Goal: Information Seeking & Learning: Check status

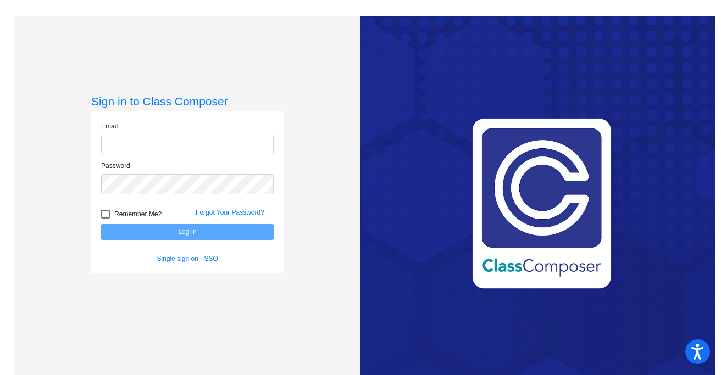
type input "[PERSON_NAME][EMAIL_ADDRESS][DOMAIN_NAME]"
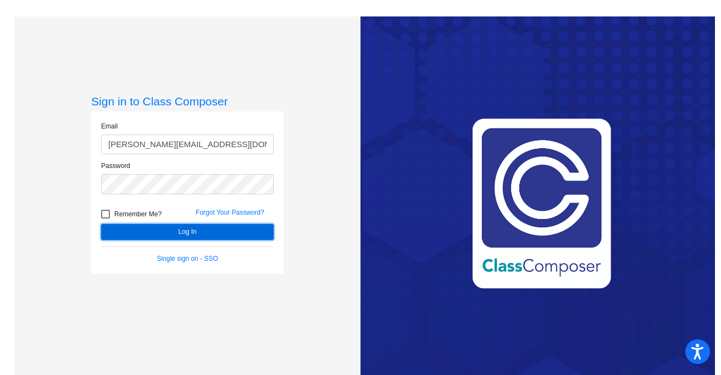
click at [180, 236] on button "Log In" at bounding box center [187, 232] width 173 height 16
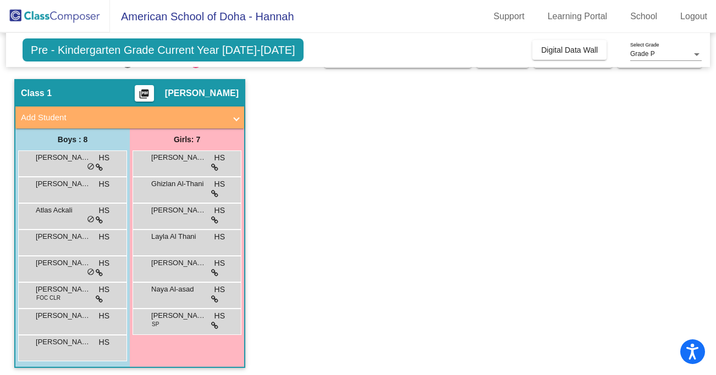
scroll to position [29, 0]
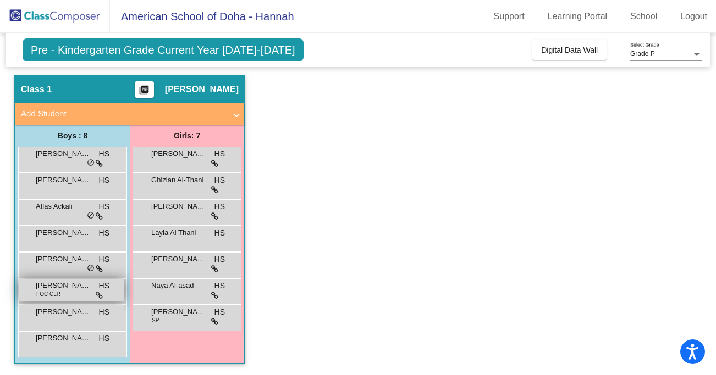
click at [53, 296] on span "FOC CLR" at bounding box center [48, 294] width 24 height 8
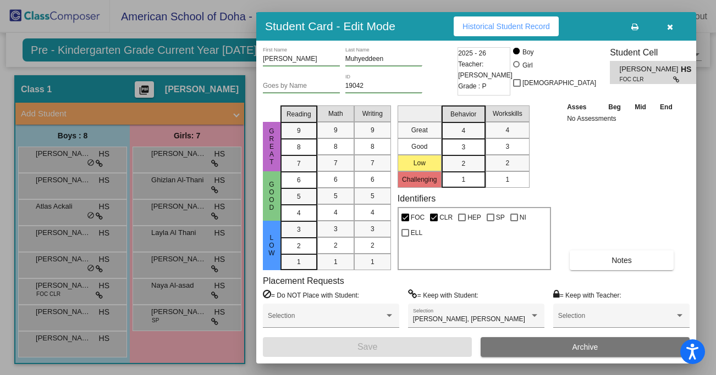
scroll to position [0, 0]
click at [643, 261] on button "Notes" at bounding box center [622, 261] width 104 height 20
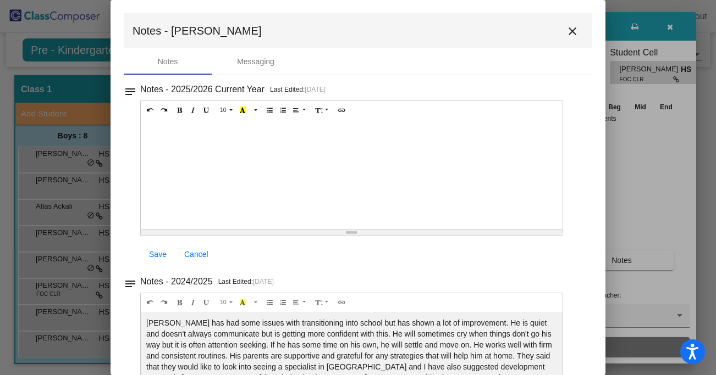
click at [566, 27] on mat-icon "close" at bounding box center [572, 31] width 13 height 13
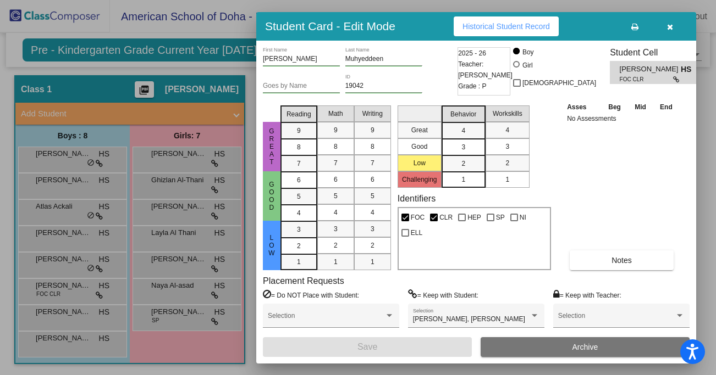
click at [62, 158] on div at bounding box center [358, 187] width 716 height 375
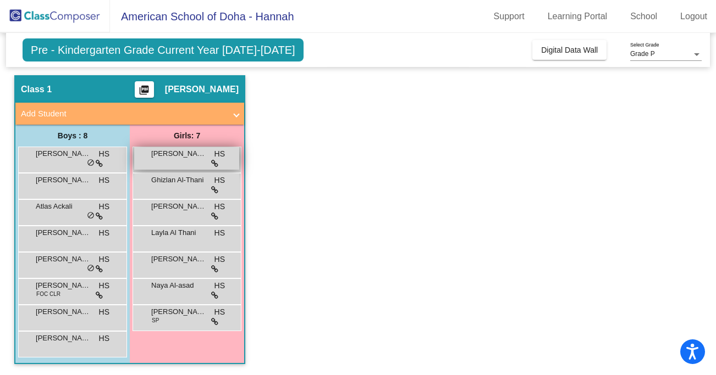
click at [185, 159] on div "[PERSON_NAME] [PERSON_NAME] lock do_not_disturb_alt" at bounding box center [186, 158] width 105 height 23
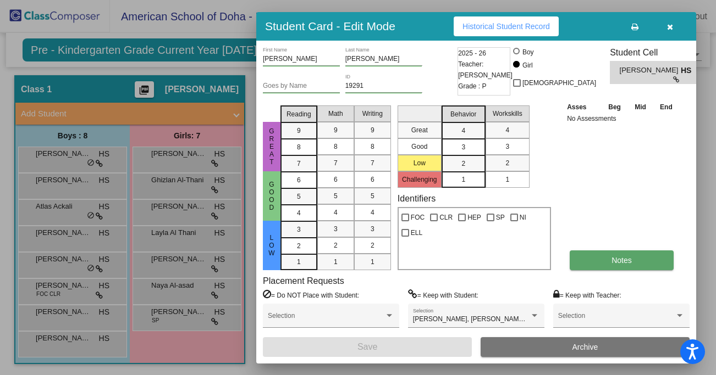
click at [643, 262] on button "Notes" at bounding box center [622, 261] width 104 height 20
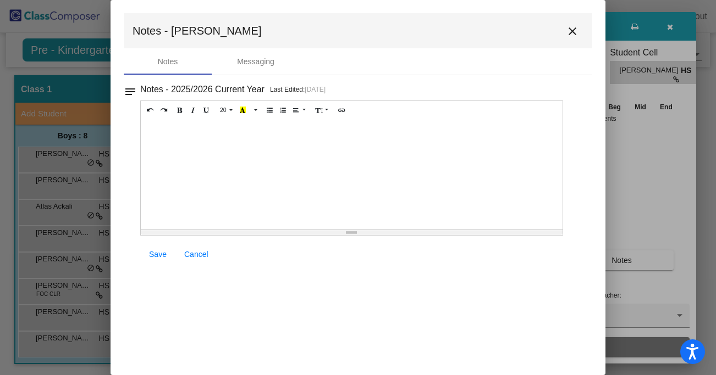
click at [567, 31] on mat-icon "close" at bounding box center [572, 31] width 13 height 13
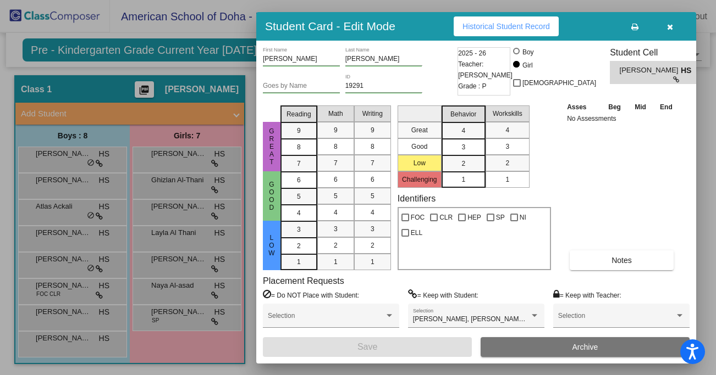
click at [178, 184] on div at bounding box center [358, 187] width 716 height 375
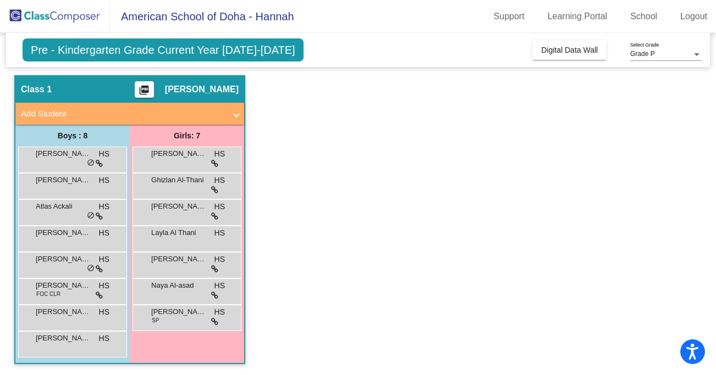
click at [178, 184] on span "Ghizlan Al-Thani" at bounding box center [178, 180] width 55 height 11
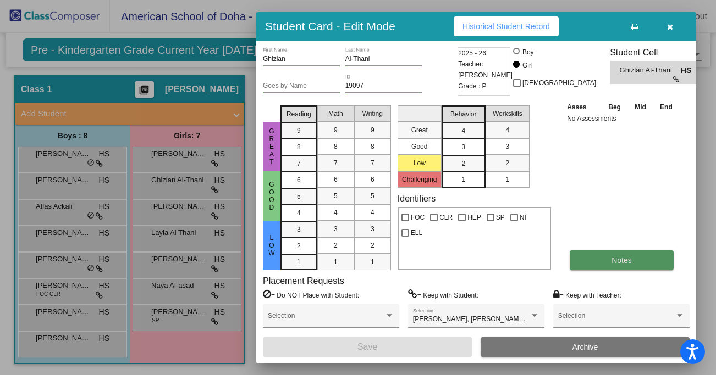
click at [603, 257] on button "Notes" at bounding box center [622, 261] width 104 height 20
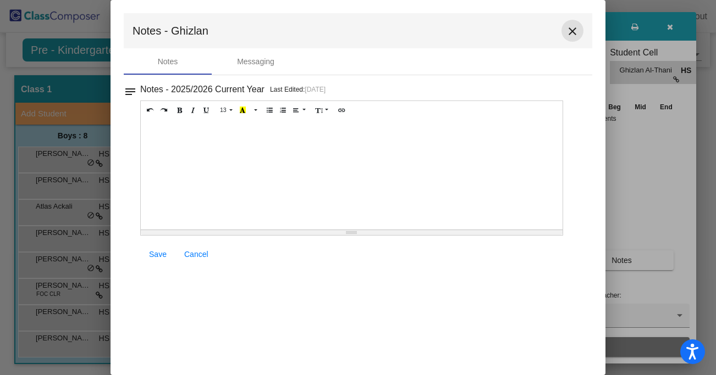
click at [571, 29] on mat-icon "close" at bounding box center [572, 31] width 13 height 13
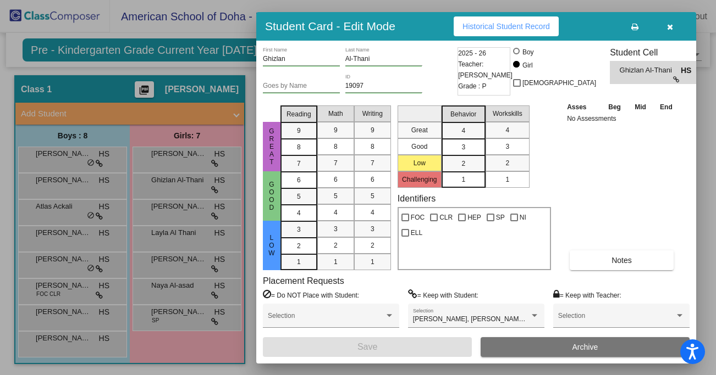
click at [196, 210] on div at bounding box center [358, 187] width 716 height 375
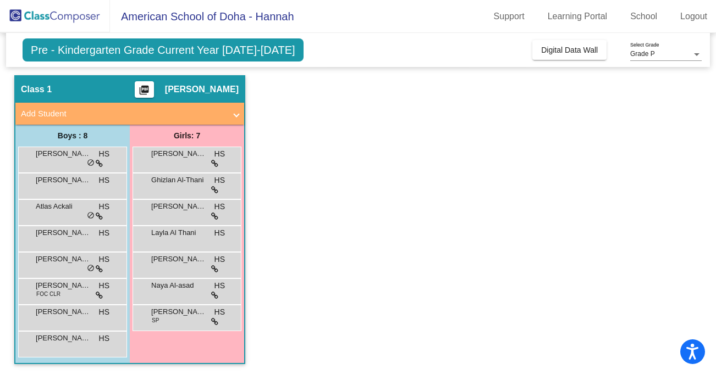
click at [196, 210] on span "[PERSON_NAME]" at bounding box center [178, 206] width 55 height 11
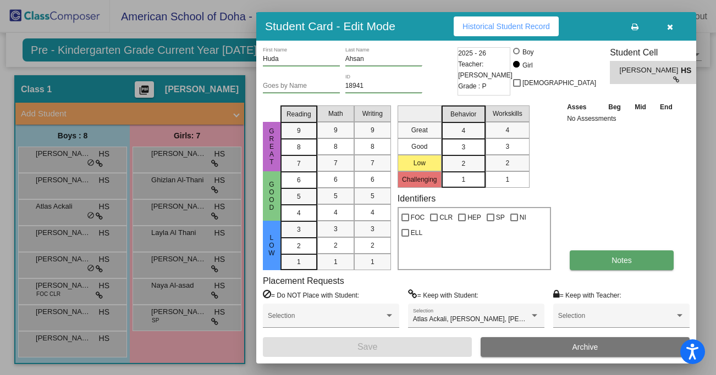
click at [618, 259] on span "Notes" at bounding box center [621, 260] width 20 height 9
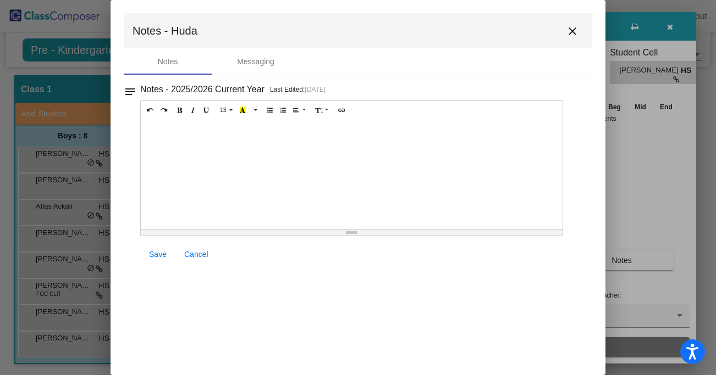
click at [575, 36] on mat-icon "close" at bounding box center [572, 31] width 13 height 13
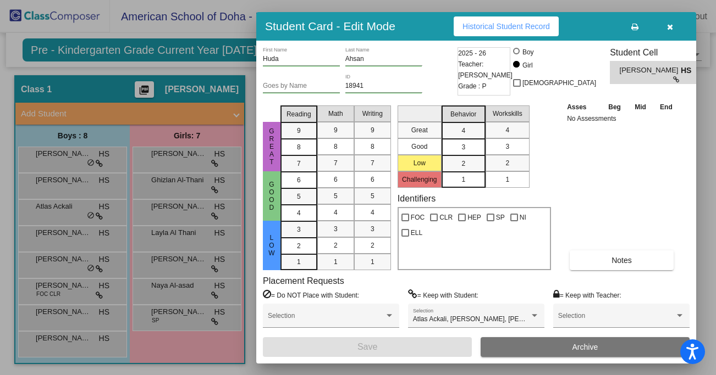
click at [176, 245] on div at bounding box center [358, 187] width 716 height 375
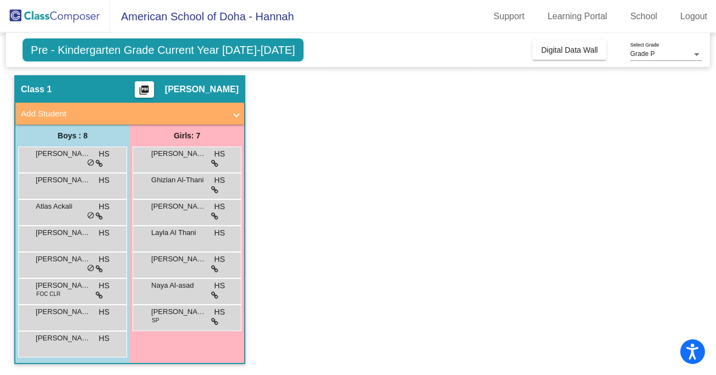
click at [176, 245] on div "Layla Al Thani HS lock do_not_disturb_alt" at bounding box center [186, 238] width 105 height 23
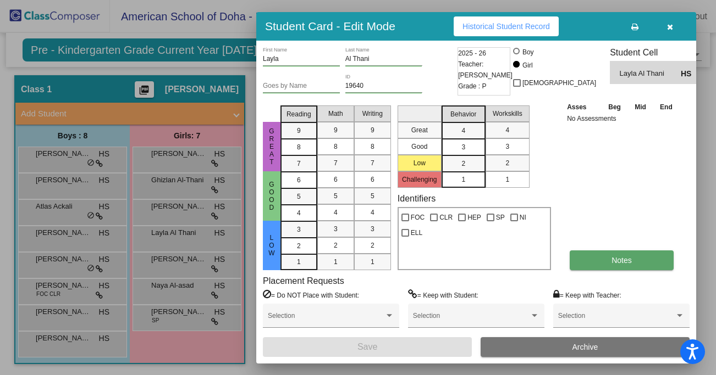
click at [584, 268] on button "Notes" at bounding box center [622, 261] width 104 height 20
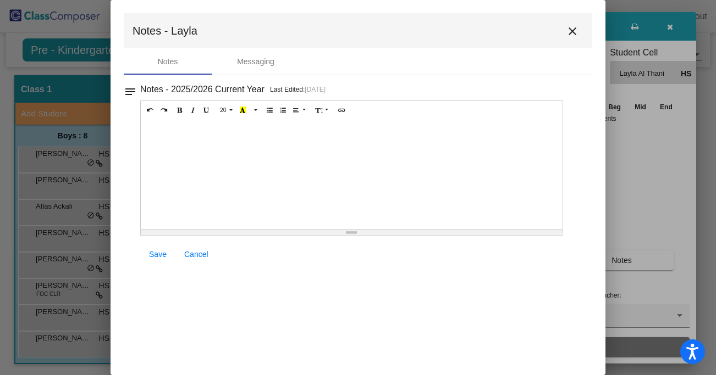
click at [572, 29] on mat-icon "close" at bounding box center [572, 31] width 13 height 13
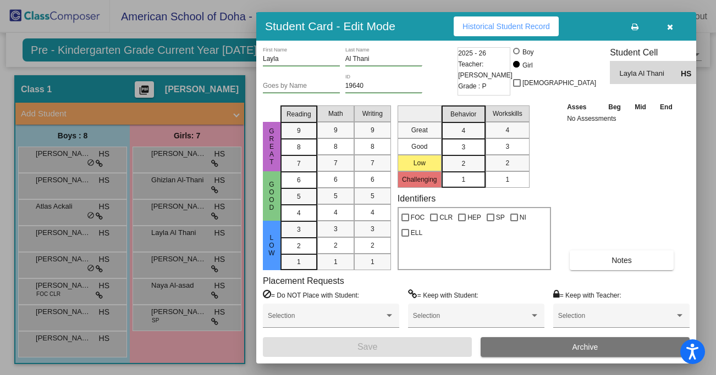
click at [186, 262] on div at bounding box center [358, 187] width 716 height 375
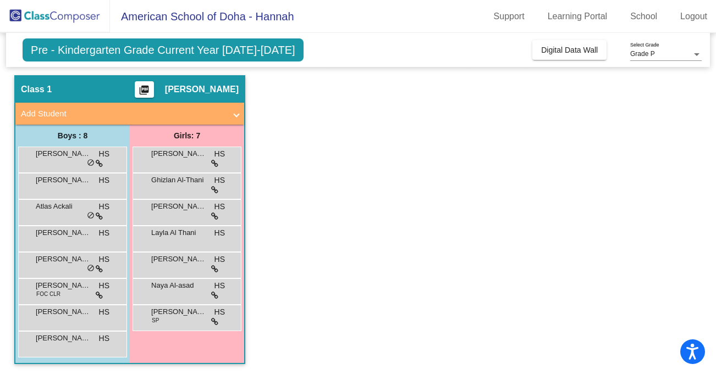
click at [186, 262] on span "[PERSON_NAME]" at bounding box center [178, 259] width 55 height 11
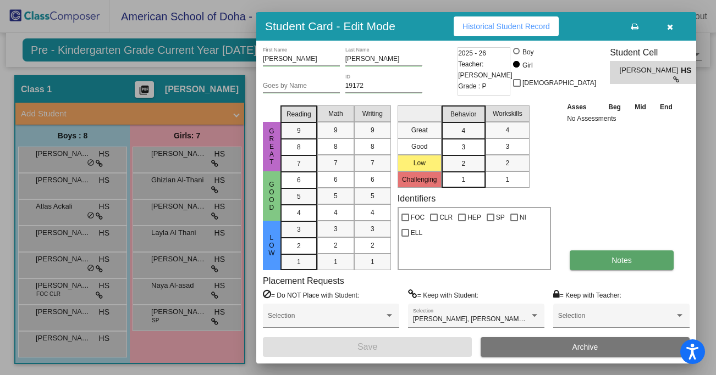
click at [653, 257] on button "Notes" at bounding box center [622, 261] width 104 height 20
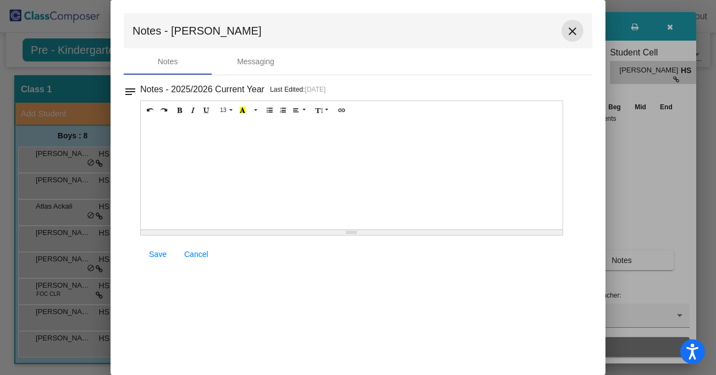
click at [570, 28] on mat-icon "close" at bounding box center [572, 31] width 13 height 13
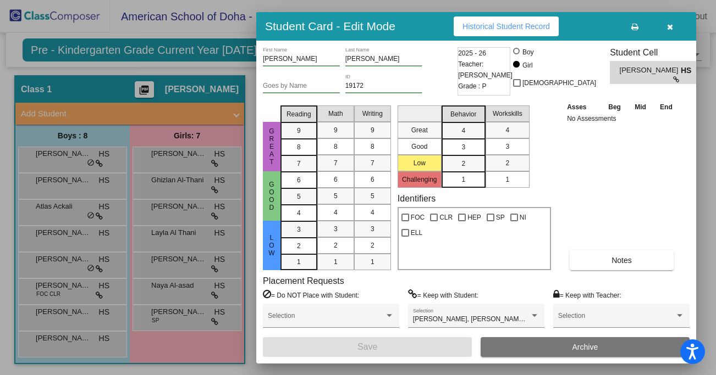
click at [192, 289] on div at bounding box center [358, 187] width 716 height 375
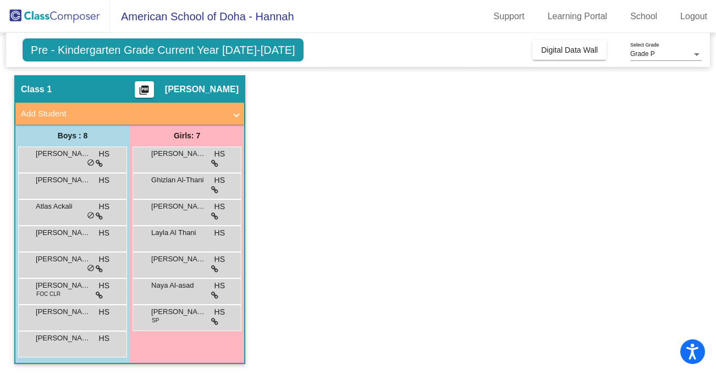
click at [192, 289] on span "Naya Al-asad" at bounding box center [178, 285] width 55 height 11
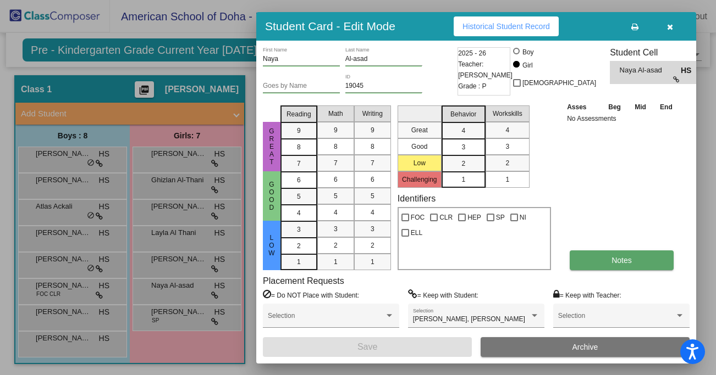
click at [609, 257] on button "Notes" at bounding box center [622, 261] width 104 height 20
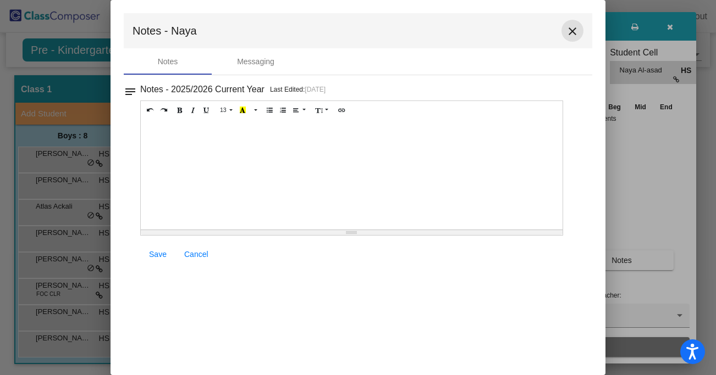
click at [573, 32] on mat-icon "close" at bounding box center [572, 31] width 13 height 13
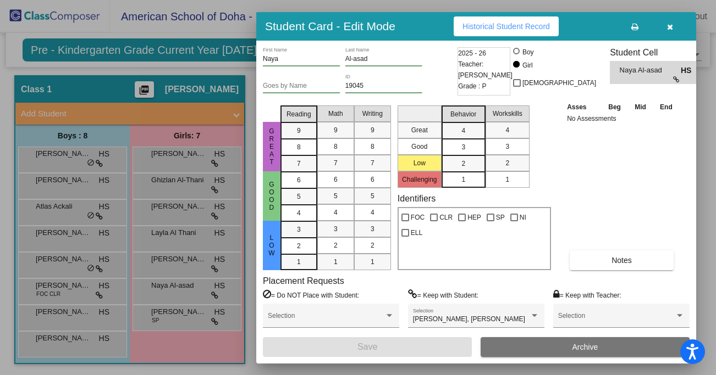
click at [174, 312] on div at bounding box center [358, 187] width 716 height 375
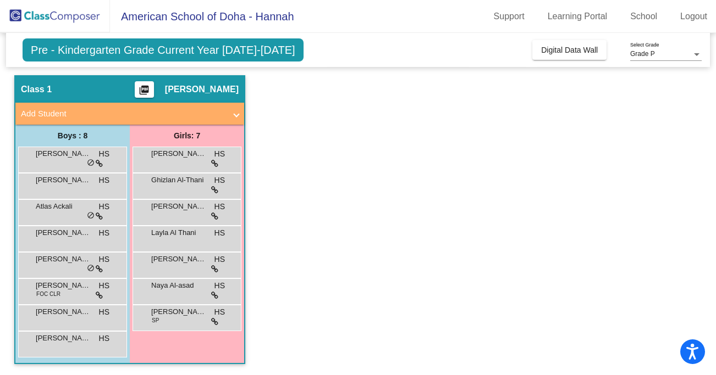
click at [174, 312] on span "[PERSON_NAME]" at bounding box center [178, 312] width 55 height 11
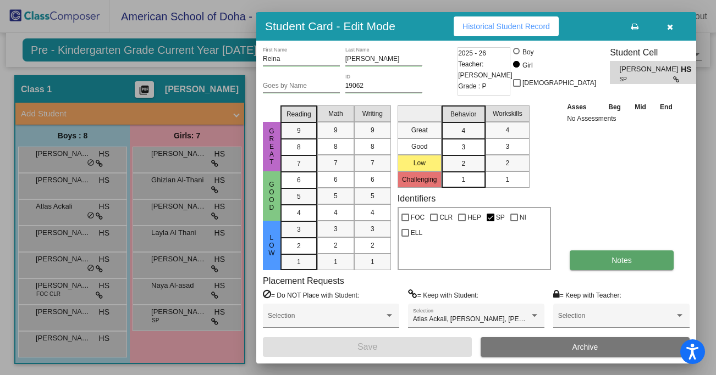
click at [606, 257] on button "Notes" at bounding box center [622, 261] width 104 height 20
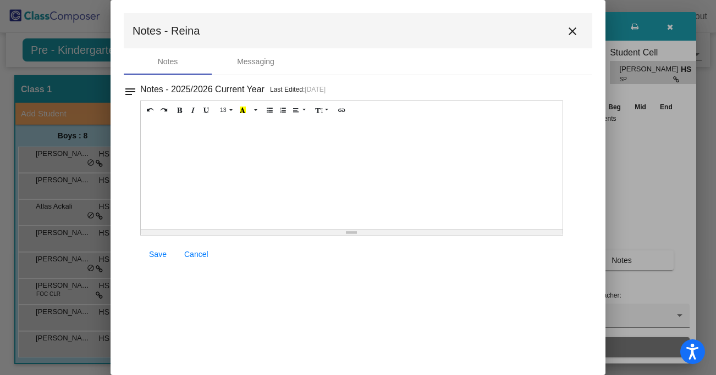
click at [570, 30] on mat-icon "close" at bounding box center [572, 31] width 13 height 13
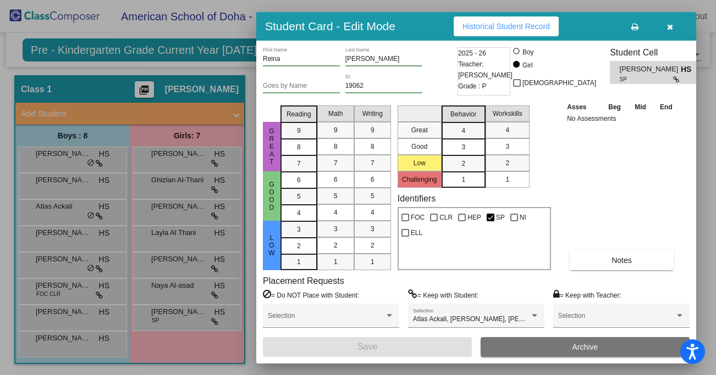
click at [63, 337] on div at bounding box center [358, 187] width 716 height 375
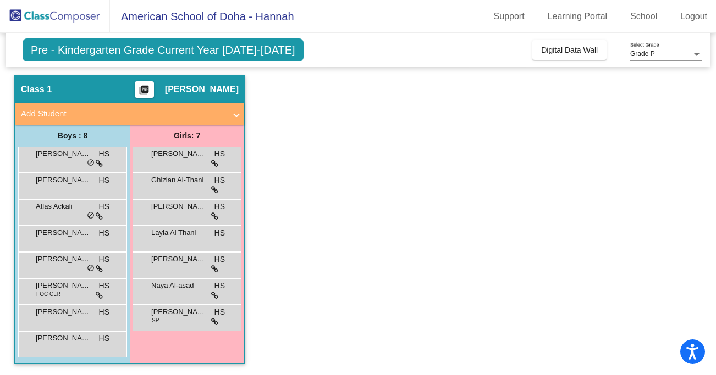
click at [63, 337] on span "[PERSON_NAME]" at bounding box center [63, 338] width 55 height 11
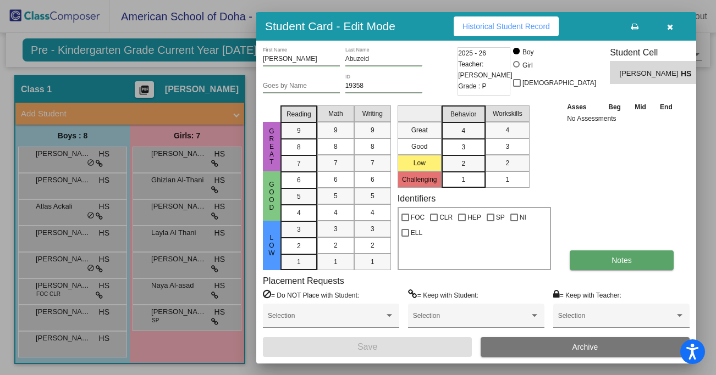
click at [583, 255] on button "Notes" at bounding box center [622, 261] width 104 height 20
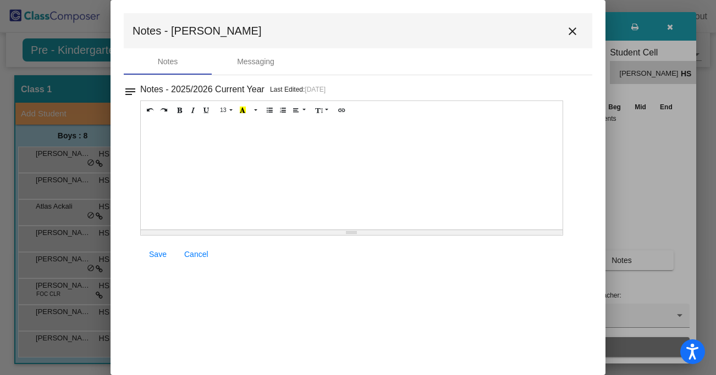
click at [575, 33] on mat-icon "close" at bounding box center [572, 31] width 13 height 13
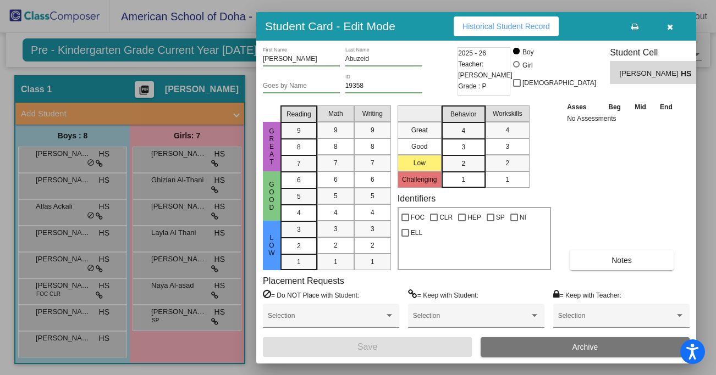
click at [79, 312] on div at bounding box center [358, 187] width 716 height 375
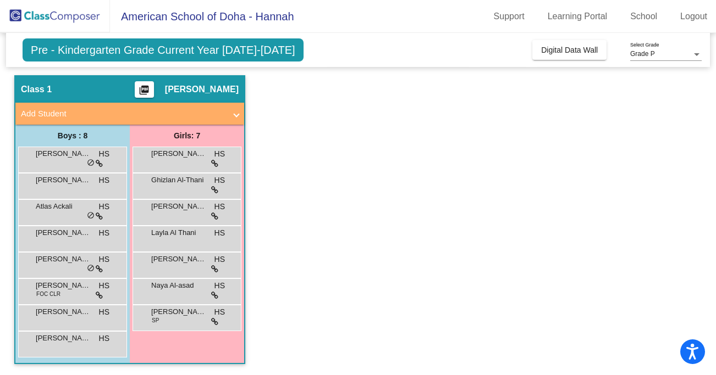
click at [79, 312] on span "[PERSON_NAME]" at bounding box center [63, 312] width 55 height 11
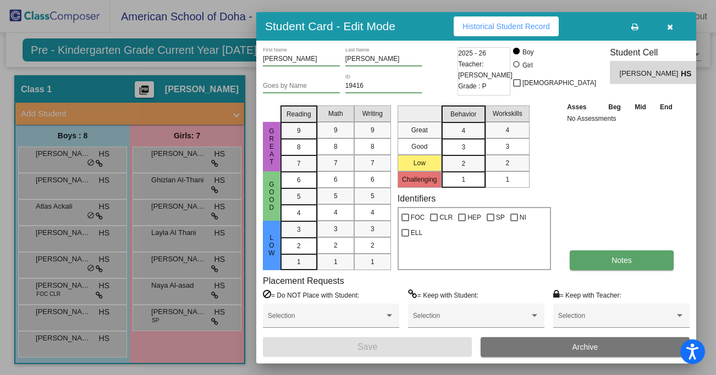
click at [629, 258] on span "Notes" at bounding box center [621, 260] width 20 height 9
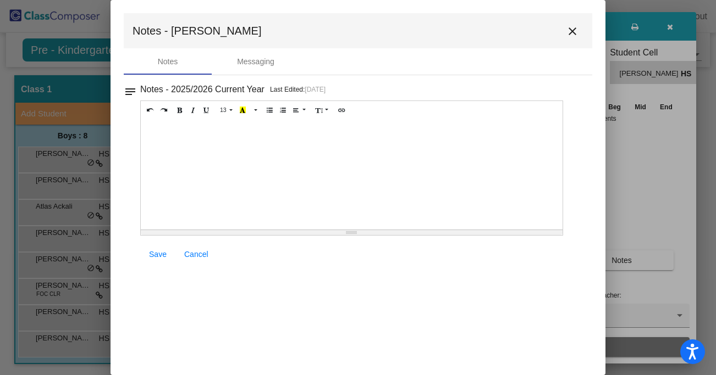
click at [575, 29] on mat-icon "close" at bounding box center [572, 31] width 13 height 13
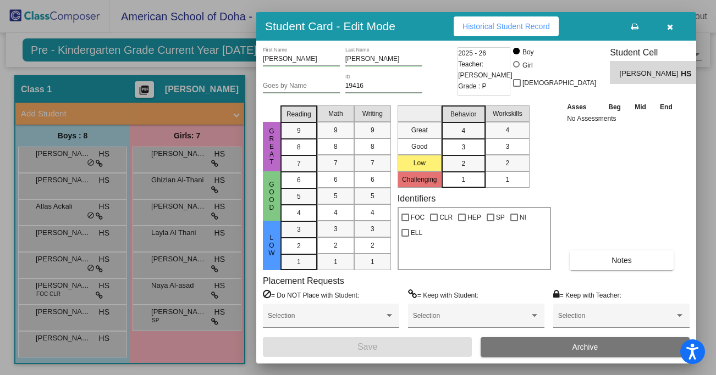
click at [58, 261] on div at bounding box center [358, 187] width 716 height 375
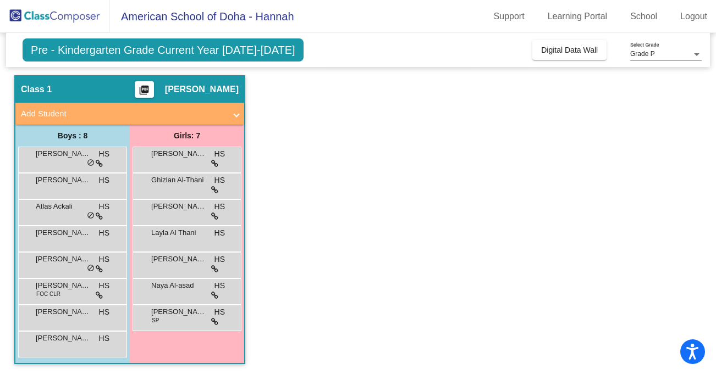
click at [58, 261] on span "[PERSON_NAME]" at bounding box center [63, 259] width 55 height 11
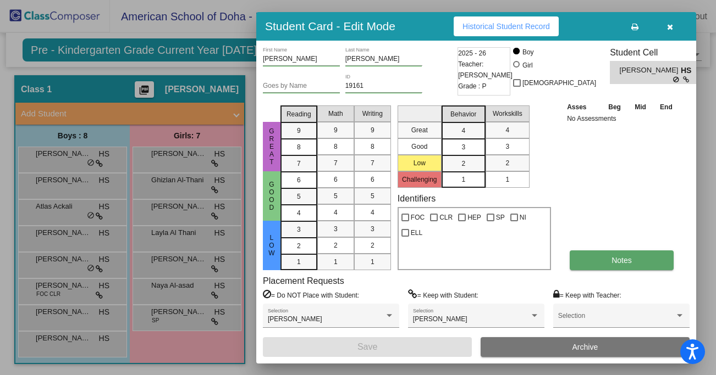
click at [634, 256] on button "Notes" at bounding box center [622, 261] width 104 height 20
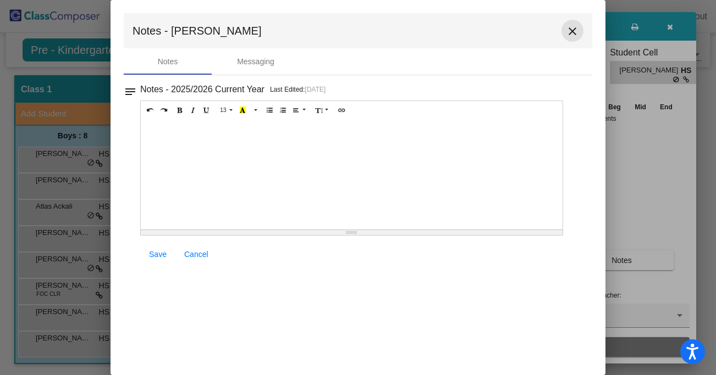
click at [575, 28] on mat-icon "close" at bounding box center [572, 31] width 13 height 13
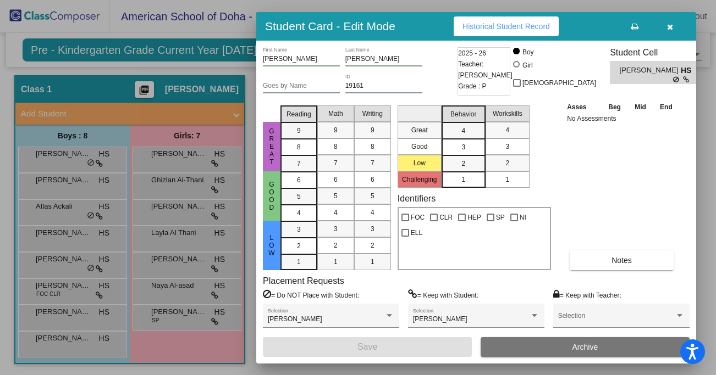
click at [62, 208] on div at bounding box center [358, 187] width 716 height 375
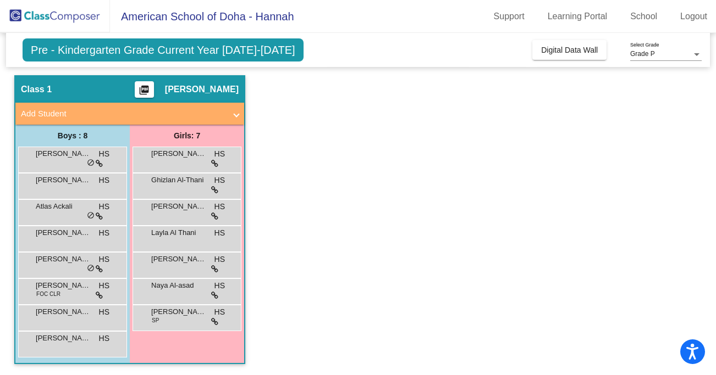
click at [62, 208] on span "Atlas Ackali" at bounding box center [63, 206] width 55 height 11
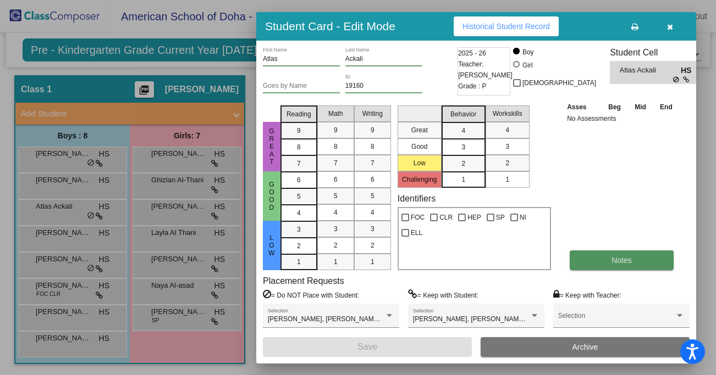
click at [636, 258] on button "Notes" at bounding box center [622, 261] width 104 height 20
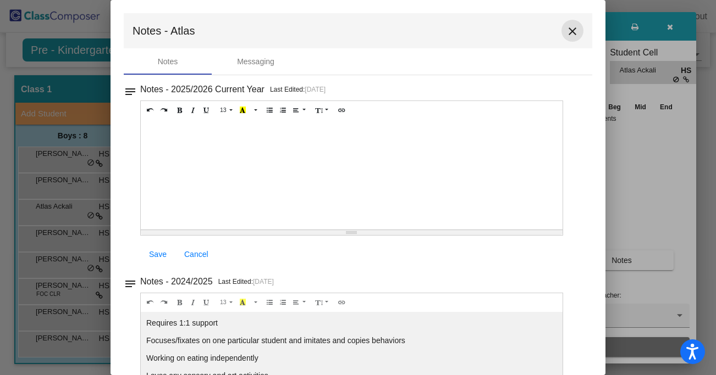
click at [567, 34] on mat-icon "close" at bounding box center [572, 31] width 13 height 13
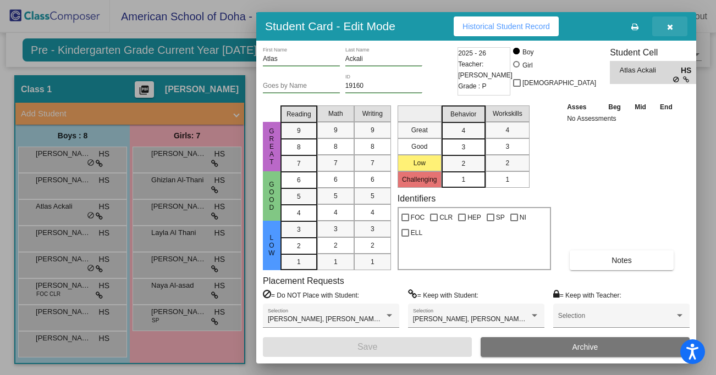
click at [671, 27] on icon "button" at bounding box center [670, 27] width 6 height 8
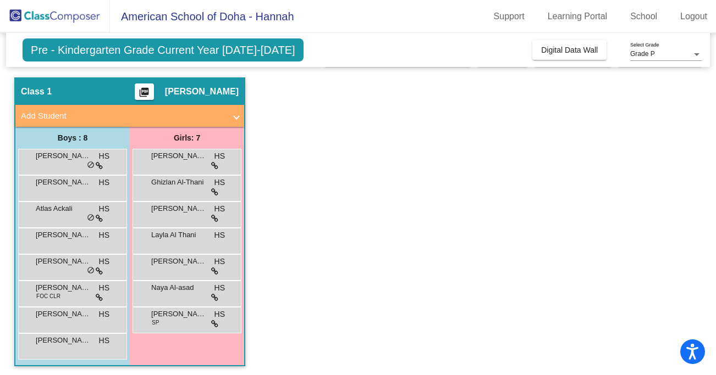
scroll to position [29, 0]
